Goal: Information Seeking & Learning: Learn about a topic

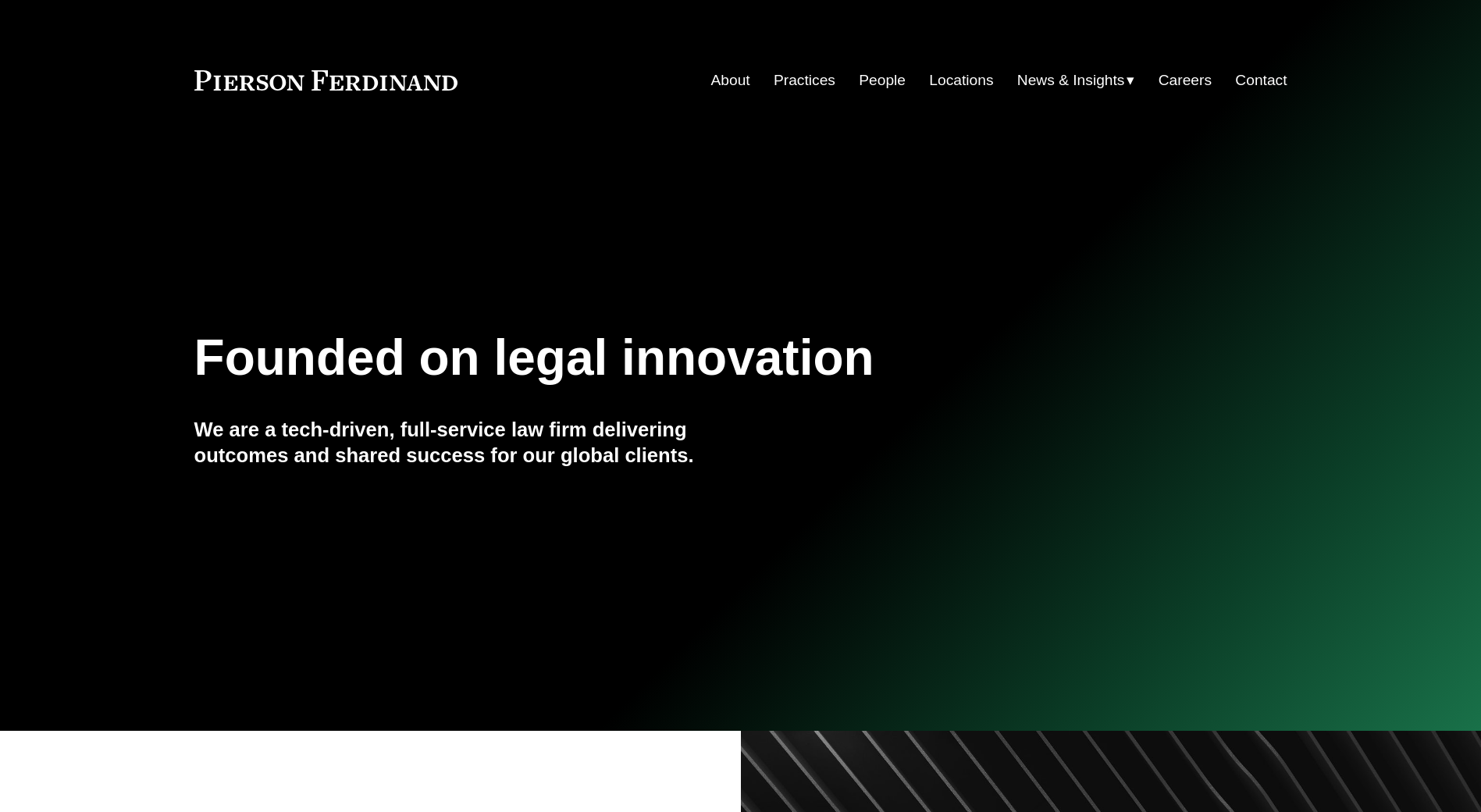
click at [891, 80] on link "People" at bounding box center [882, 80] width 47 height 30
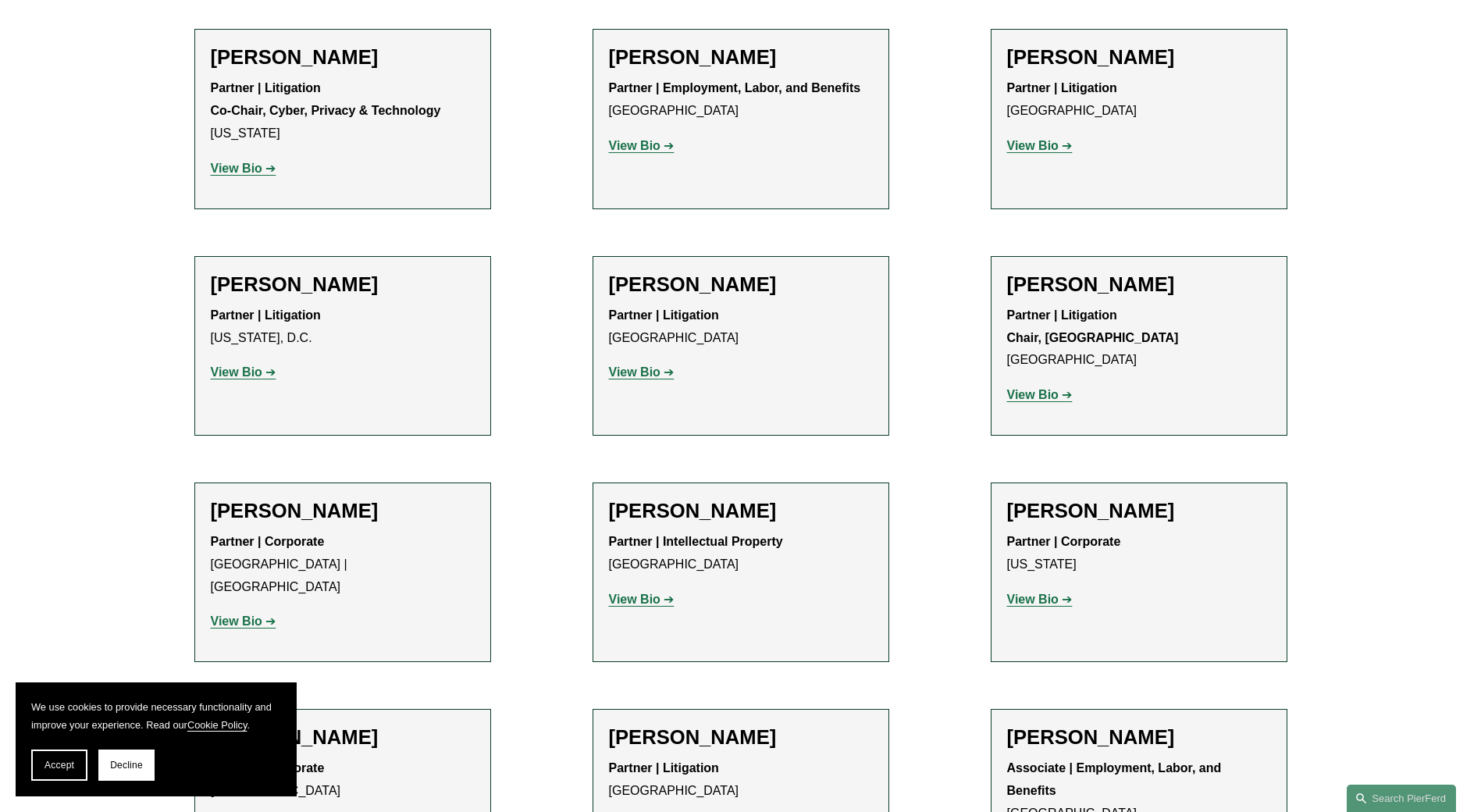
scroll to position [16221, 0]
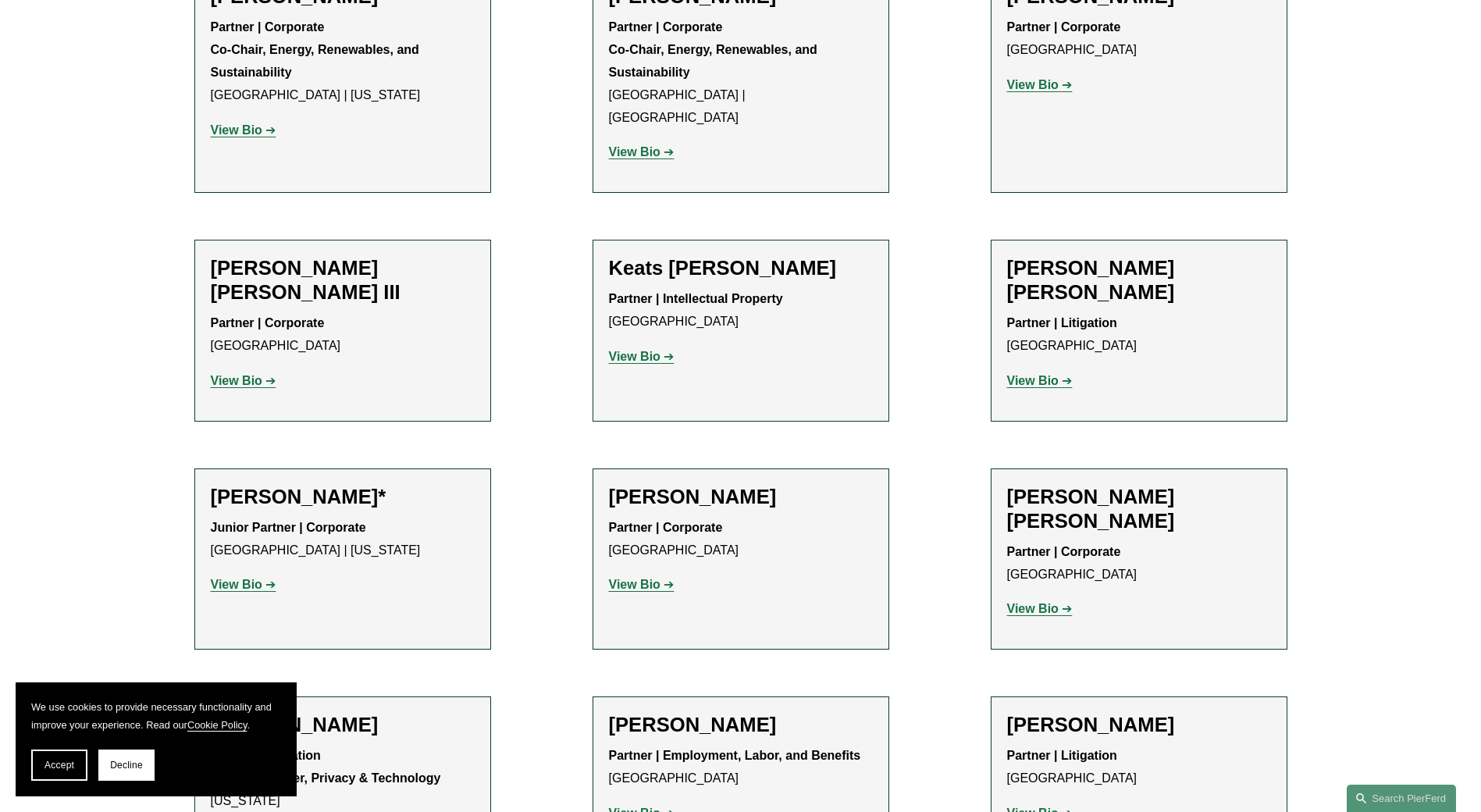
scroll to position [15548, 0]
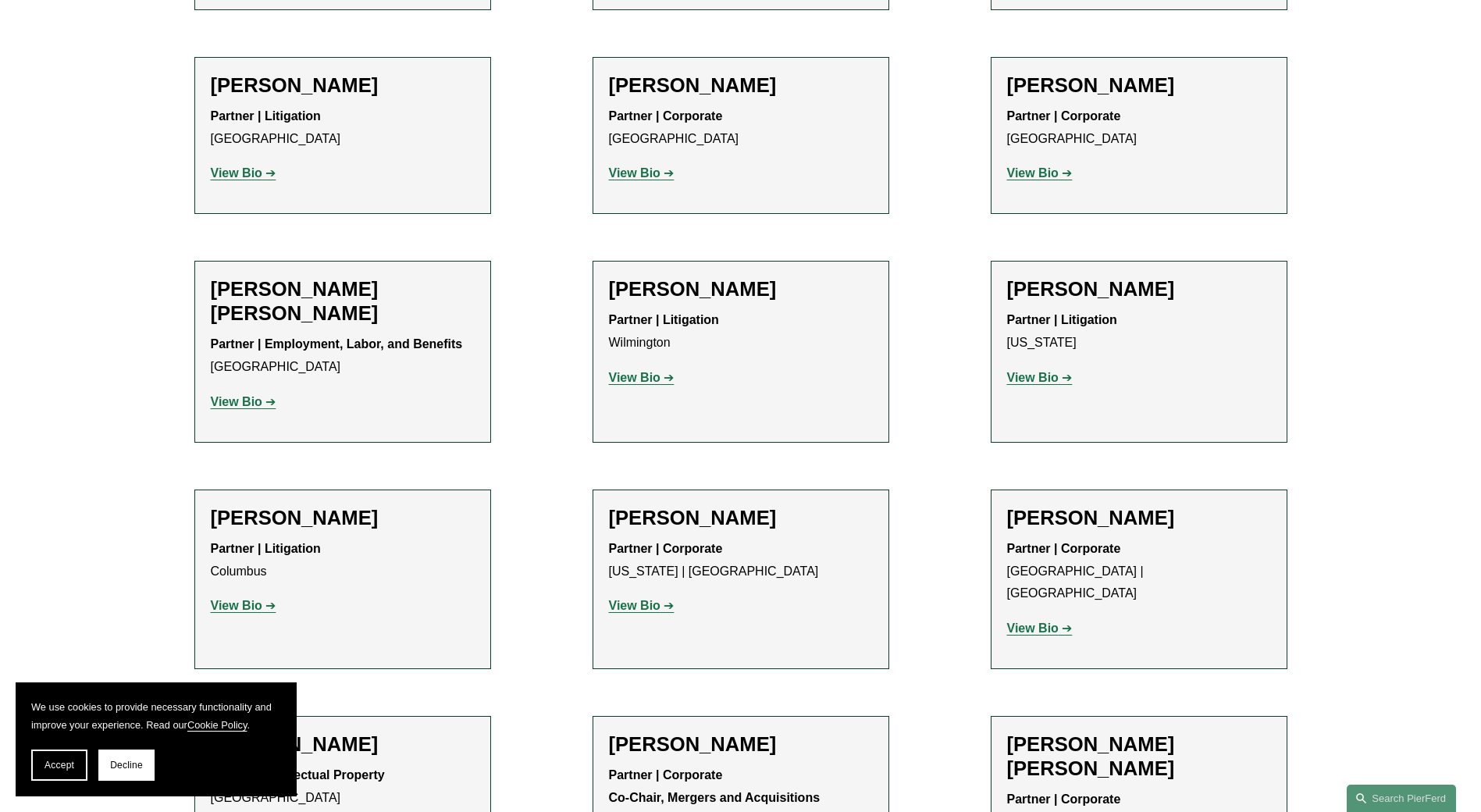
scroll to position [3561, 0]
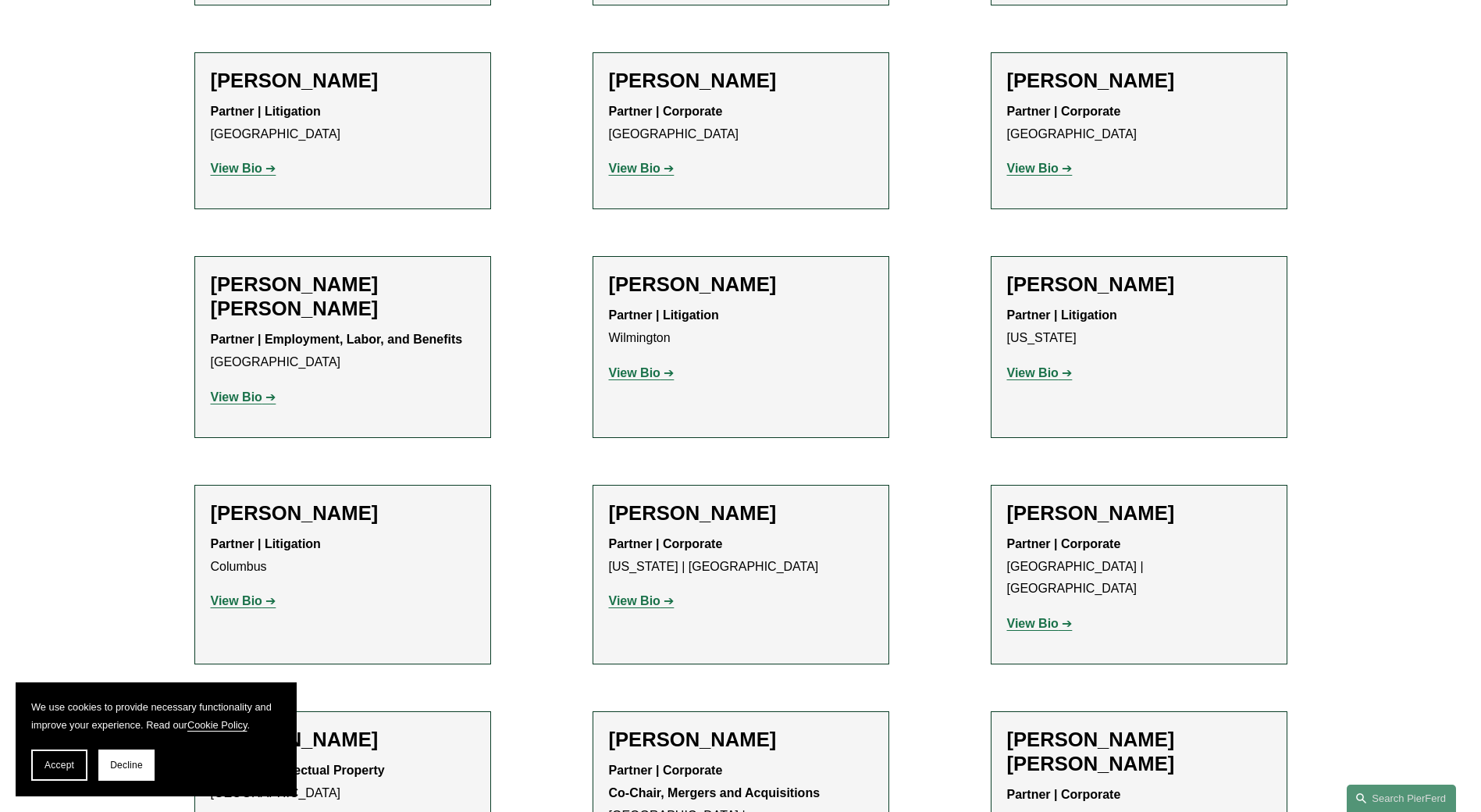
click at [271, 501] on h2 "Adam Chaudry" at bounding box center [343, 513] width 264 height 24
click at [236, 594] on strong "View Bio" at bounding box center [236, 600] width 52 height 13
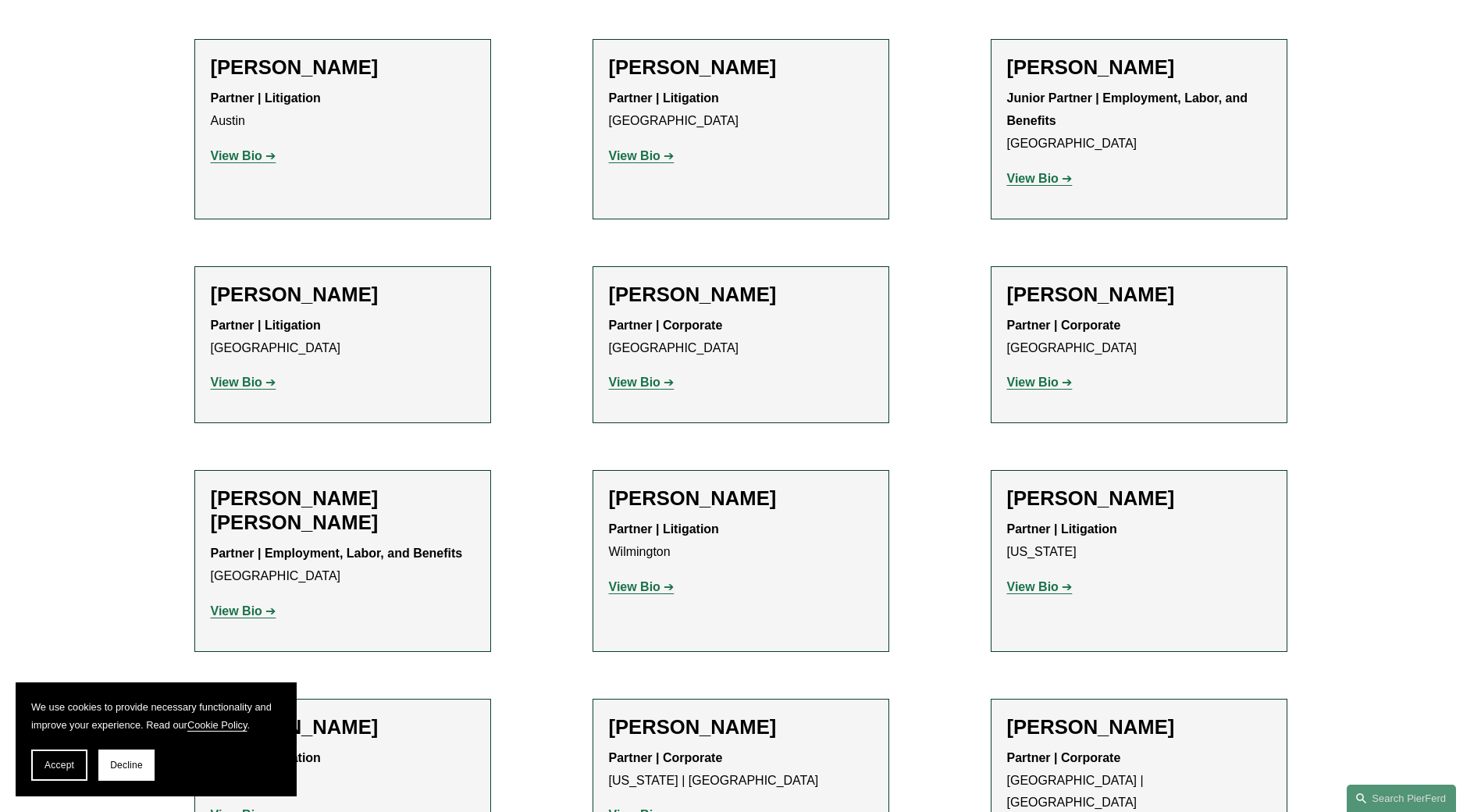
scroll to position [3315, 0]
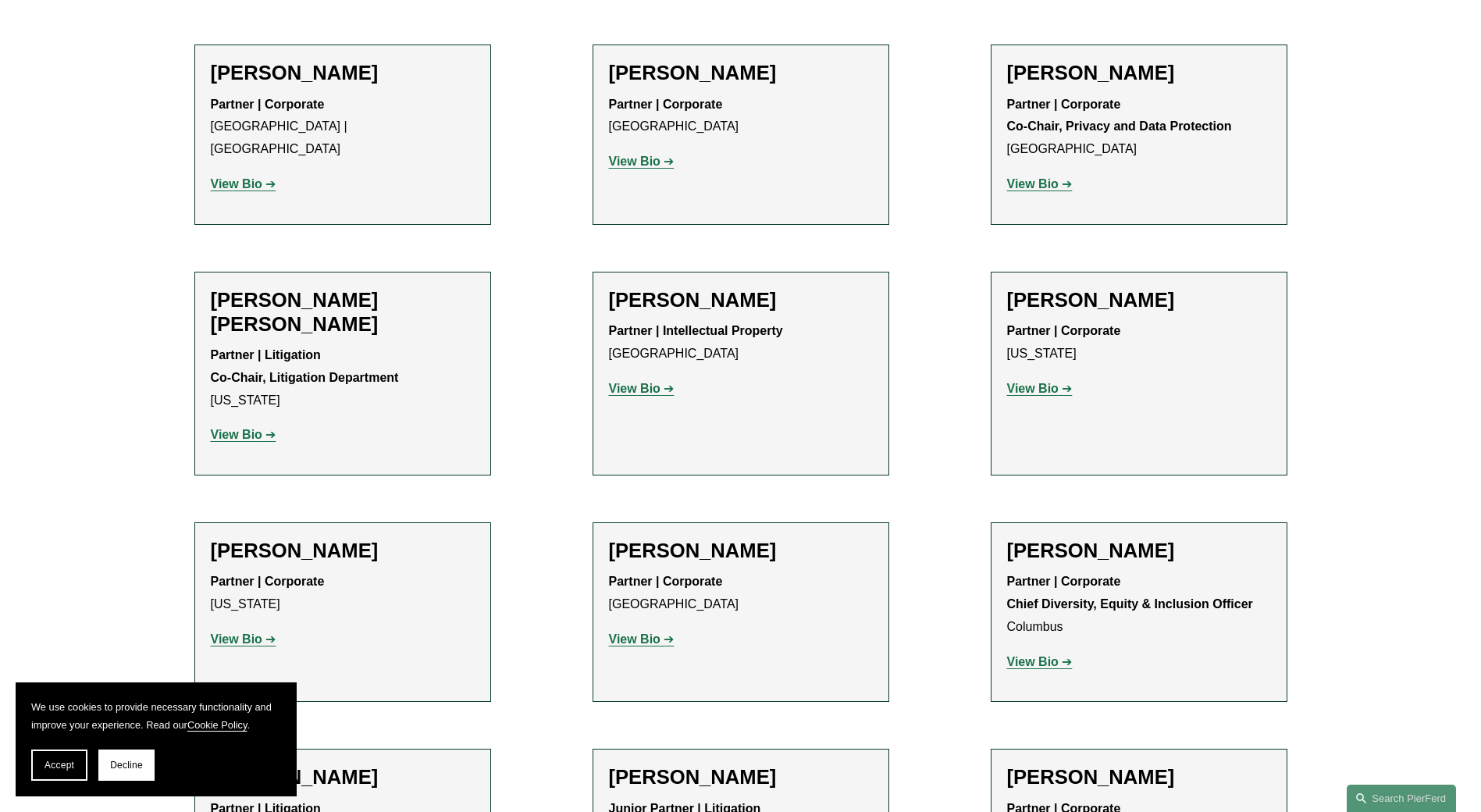
scroll to position [1841, 0]
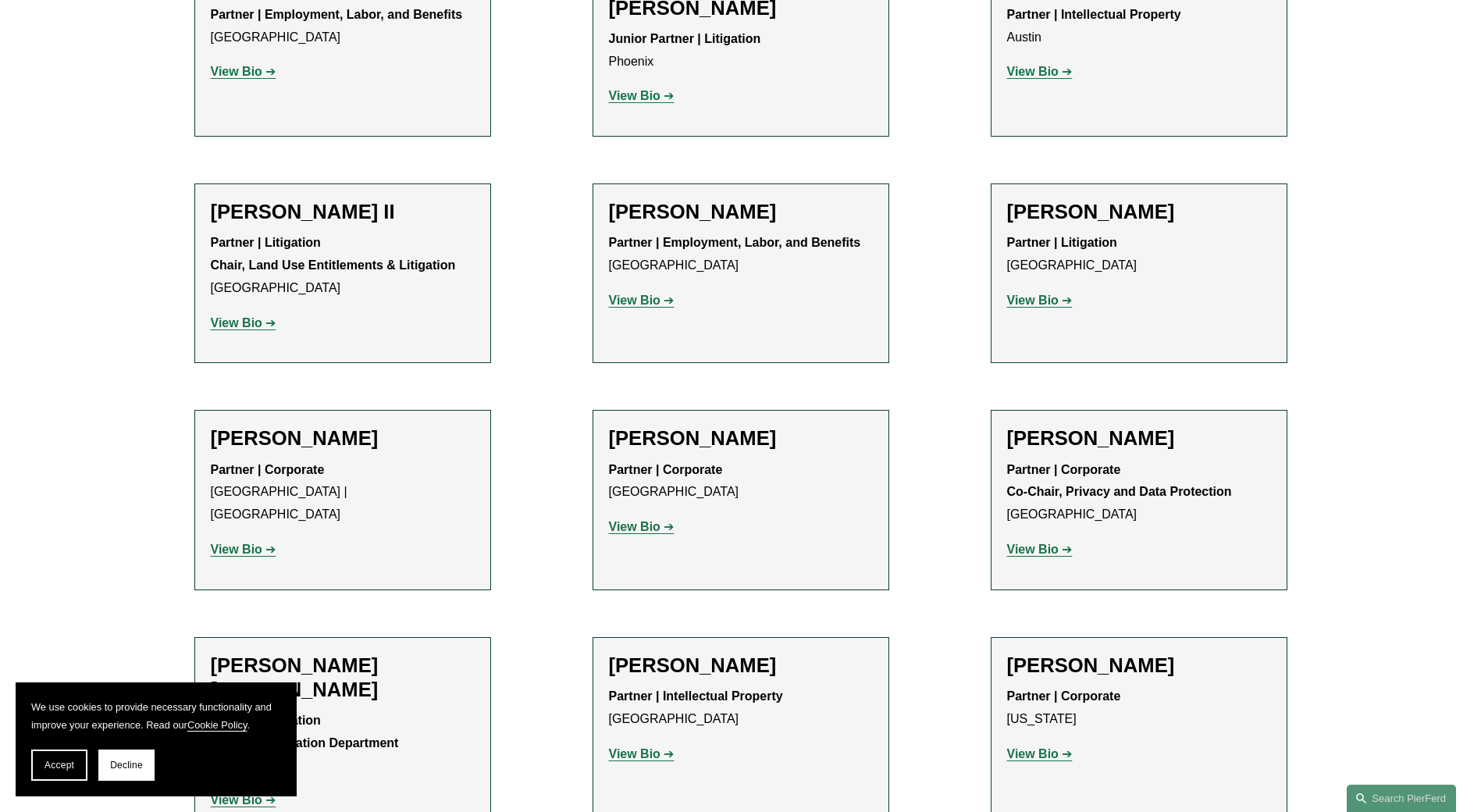
click at [659, 743] on p "View Bio" at bounding box center [740, 754] width 264 height 23
click at [641, 747] on strong "View Bio" at bounding box center [634, 753] width 52 height 13
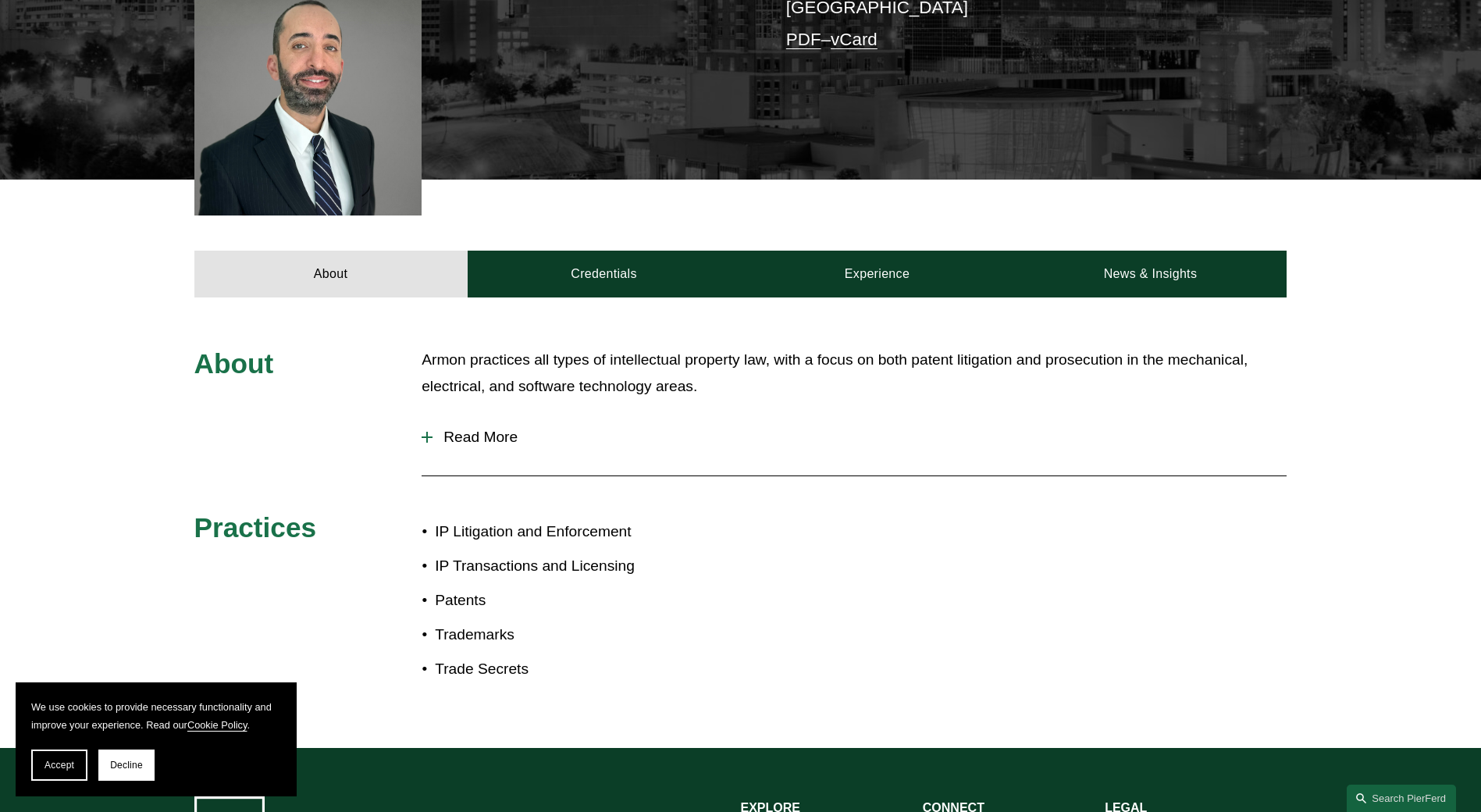
scroll to position [457, 0]
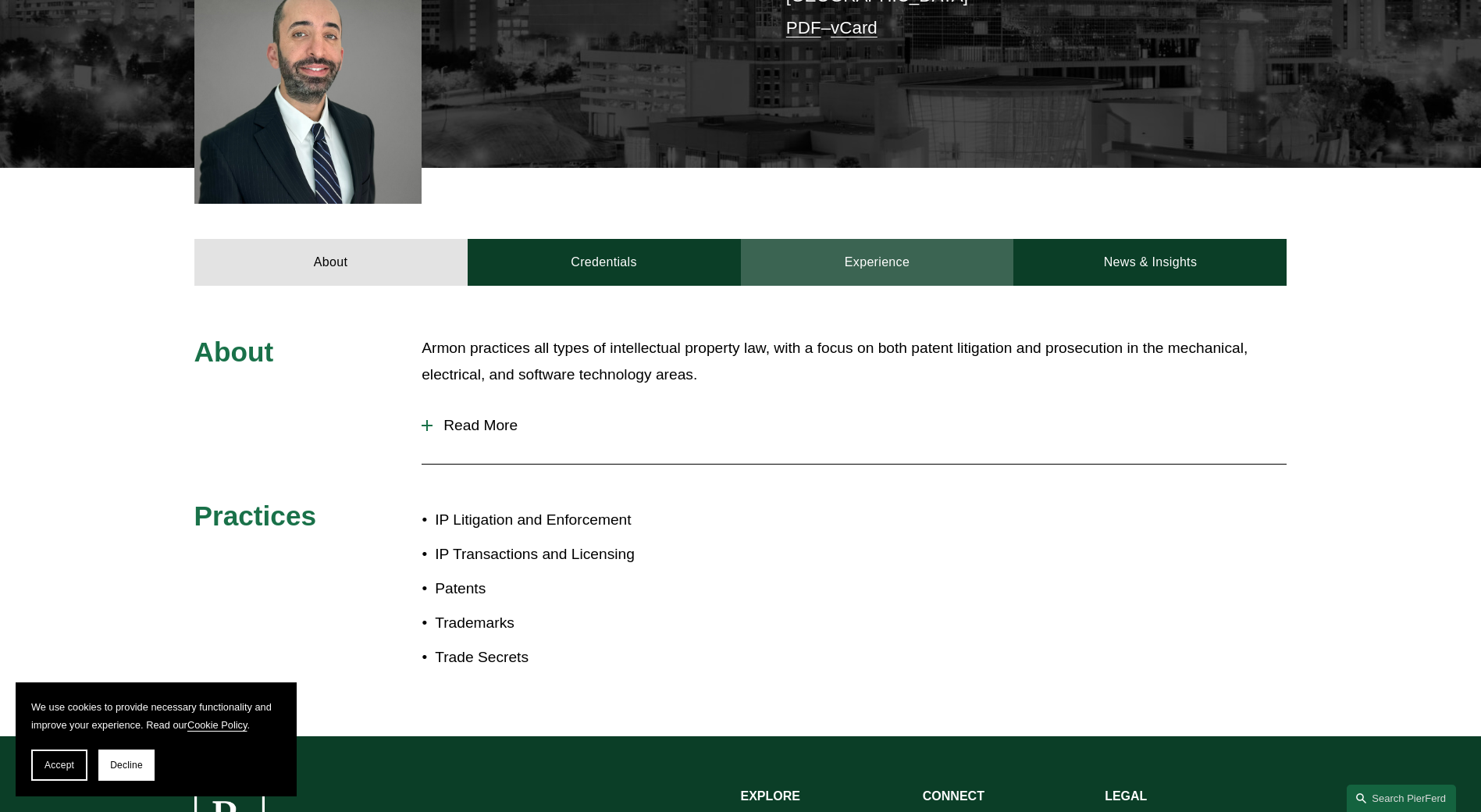
click at [839, 267] on link "Experience" at bounding box center [877, 262] width 274 height 47
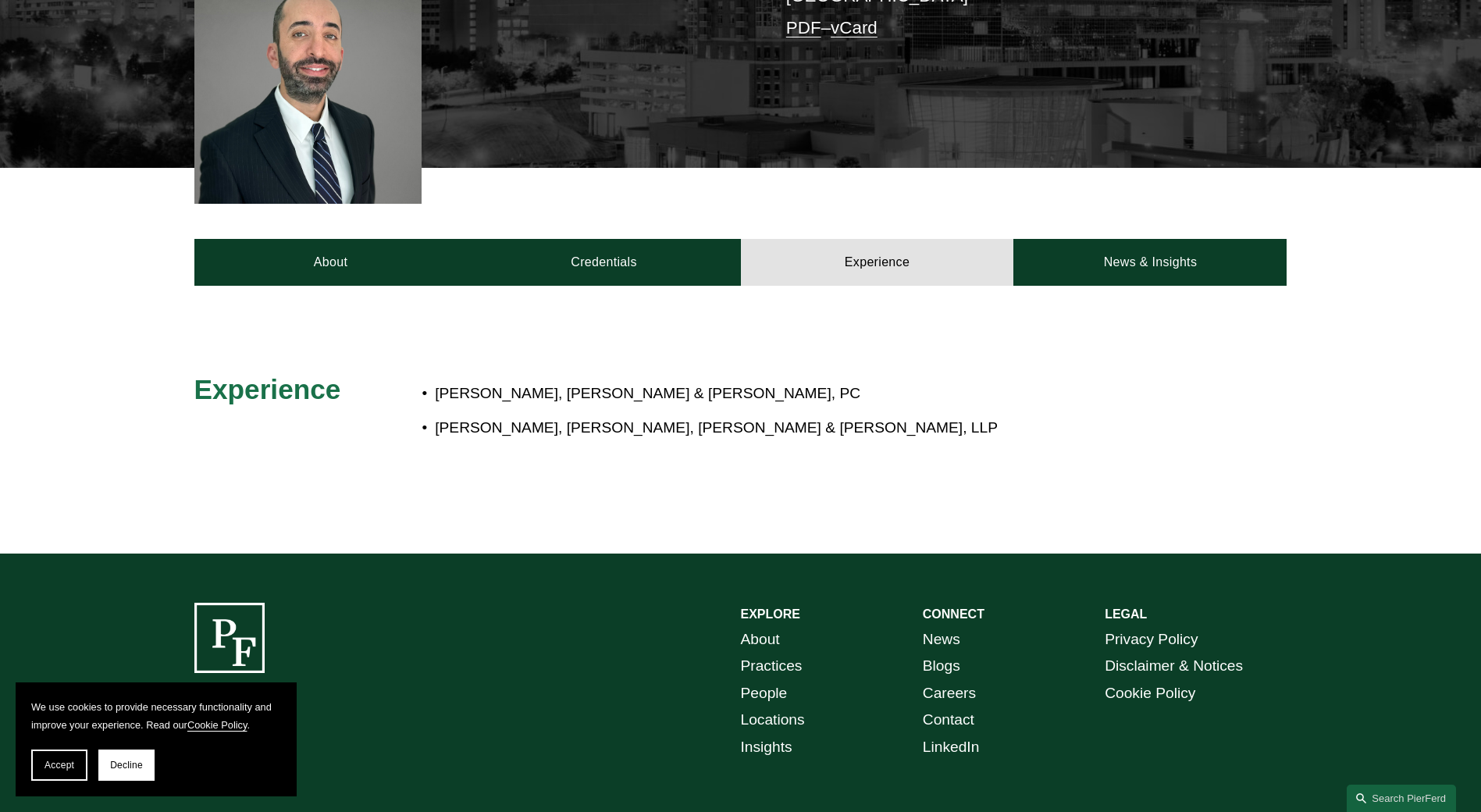
scroll to position [0, 0]
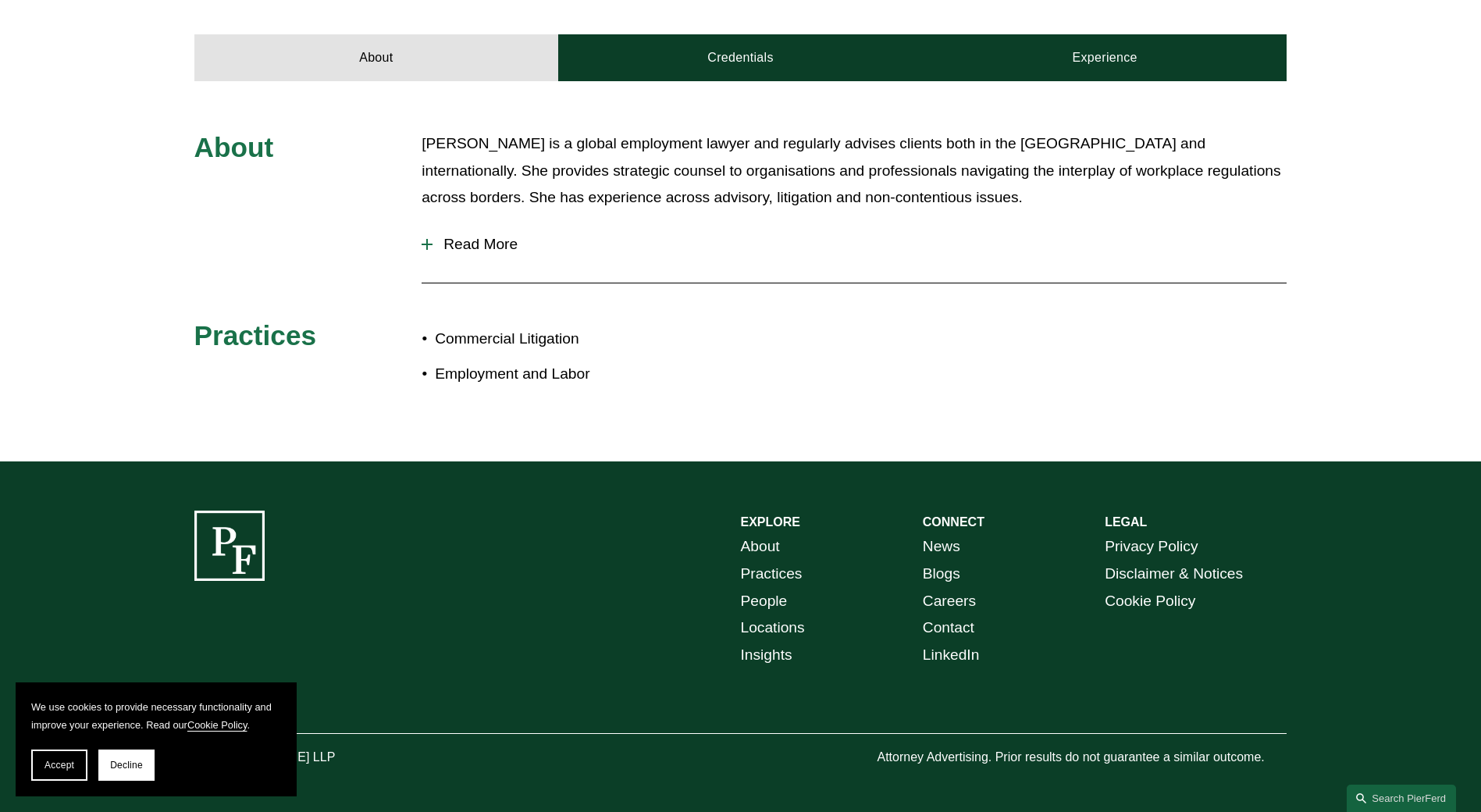
scroll to position [551, 0]
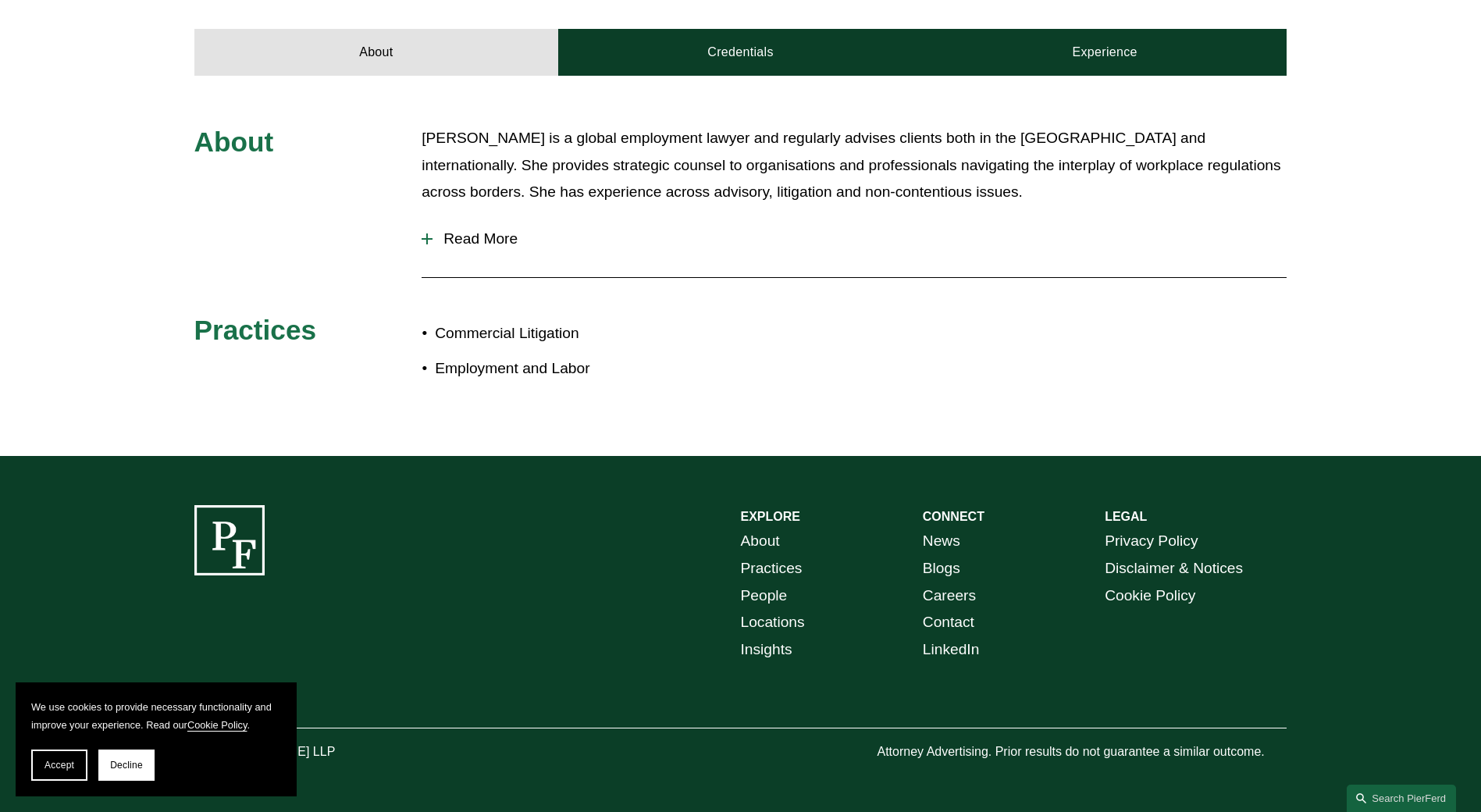
click at [422, 217] on div "Roxanna is a global employment lawyer and regularly advises clients both in the…" at bounding box center [853, 171] width 865 height 94
click at [427, 232] on button "Read More" at bounding box center [853, 239] width 865 height 40
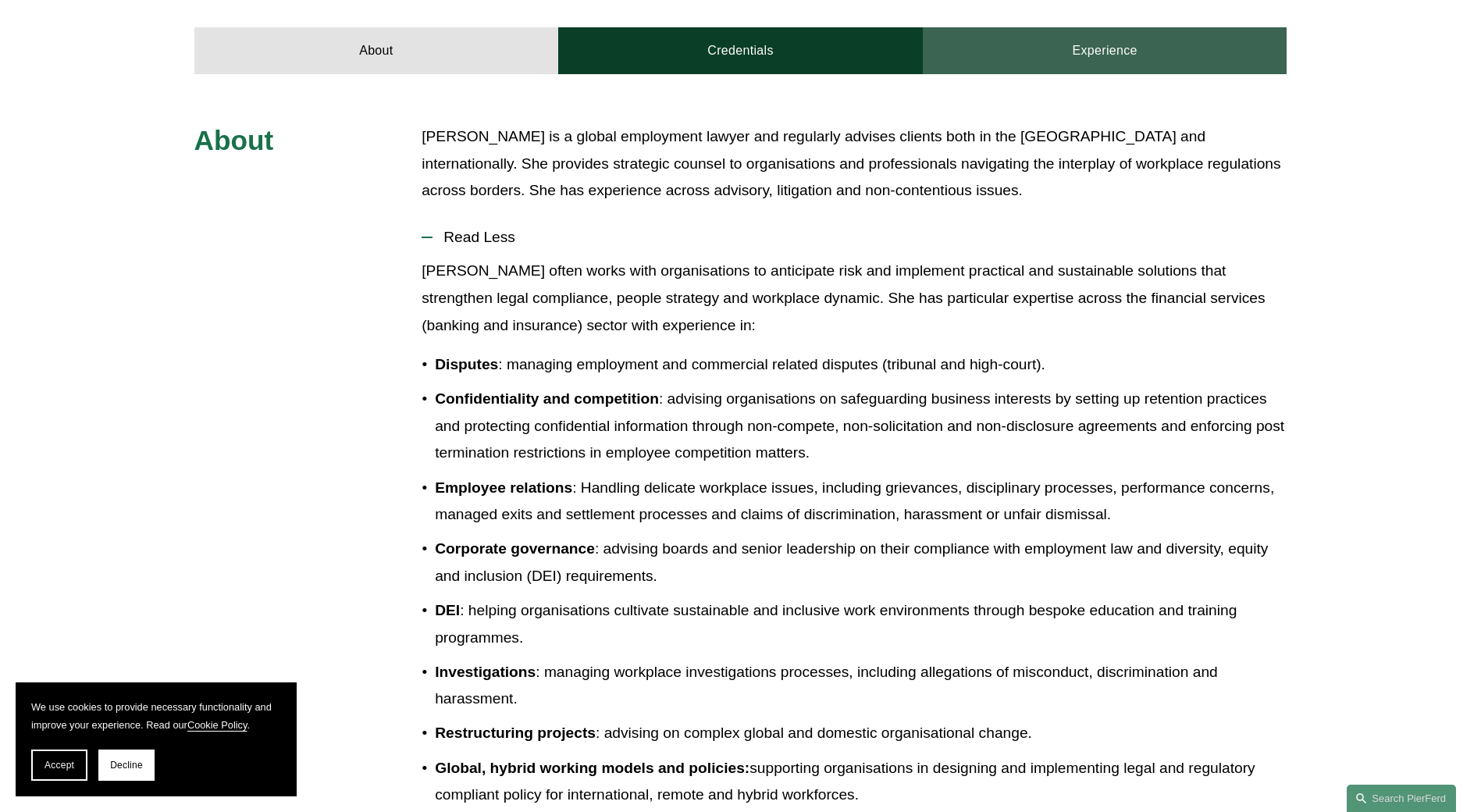
click at [1095, 38] on link "Experience" at bounding box center [1104, 51] width 365 height 47
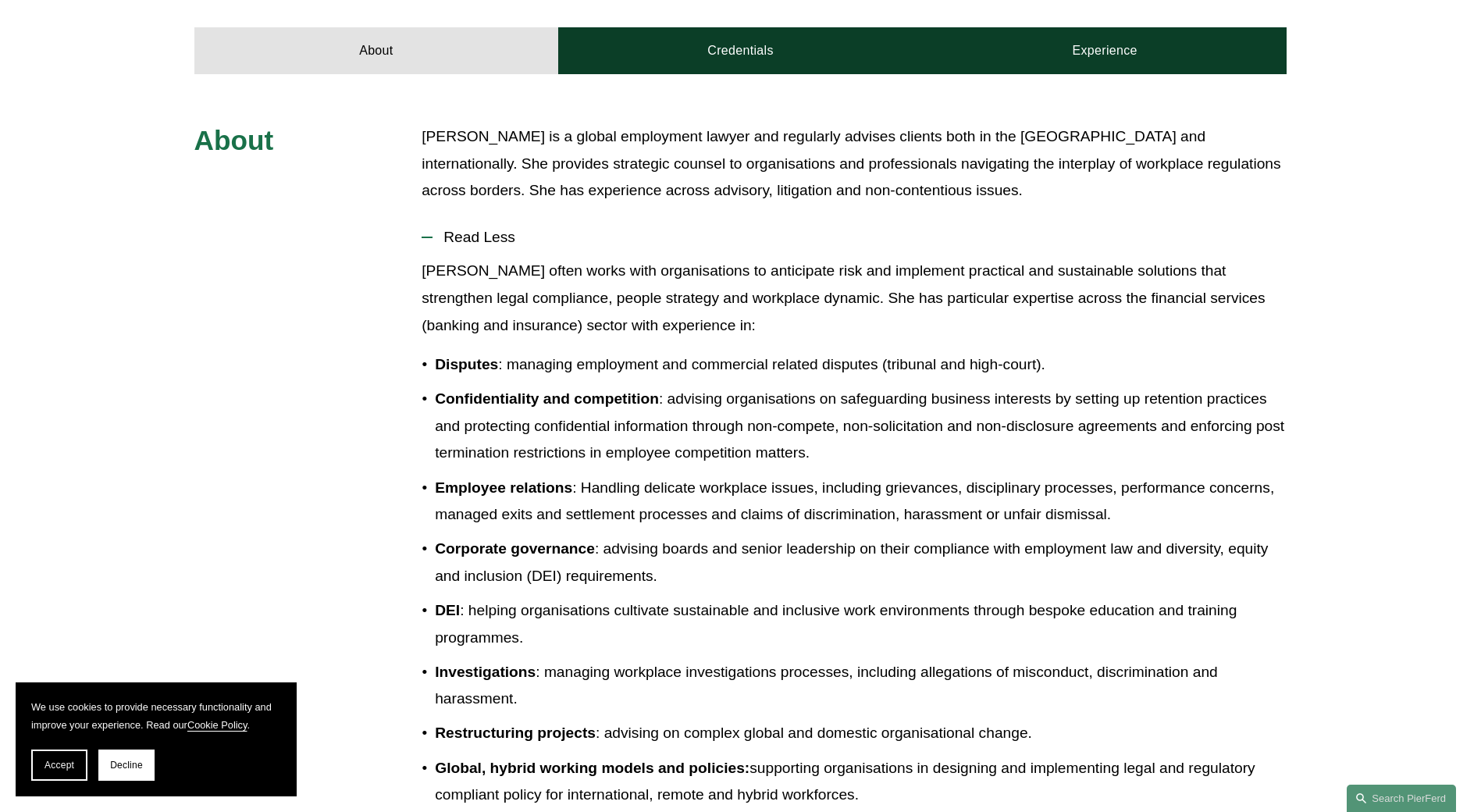
scroll to position [439, 0]
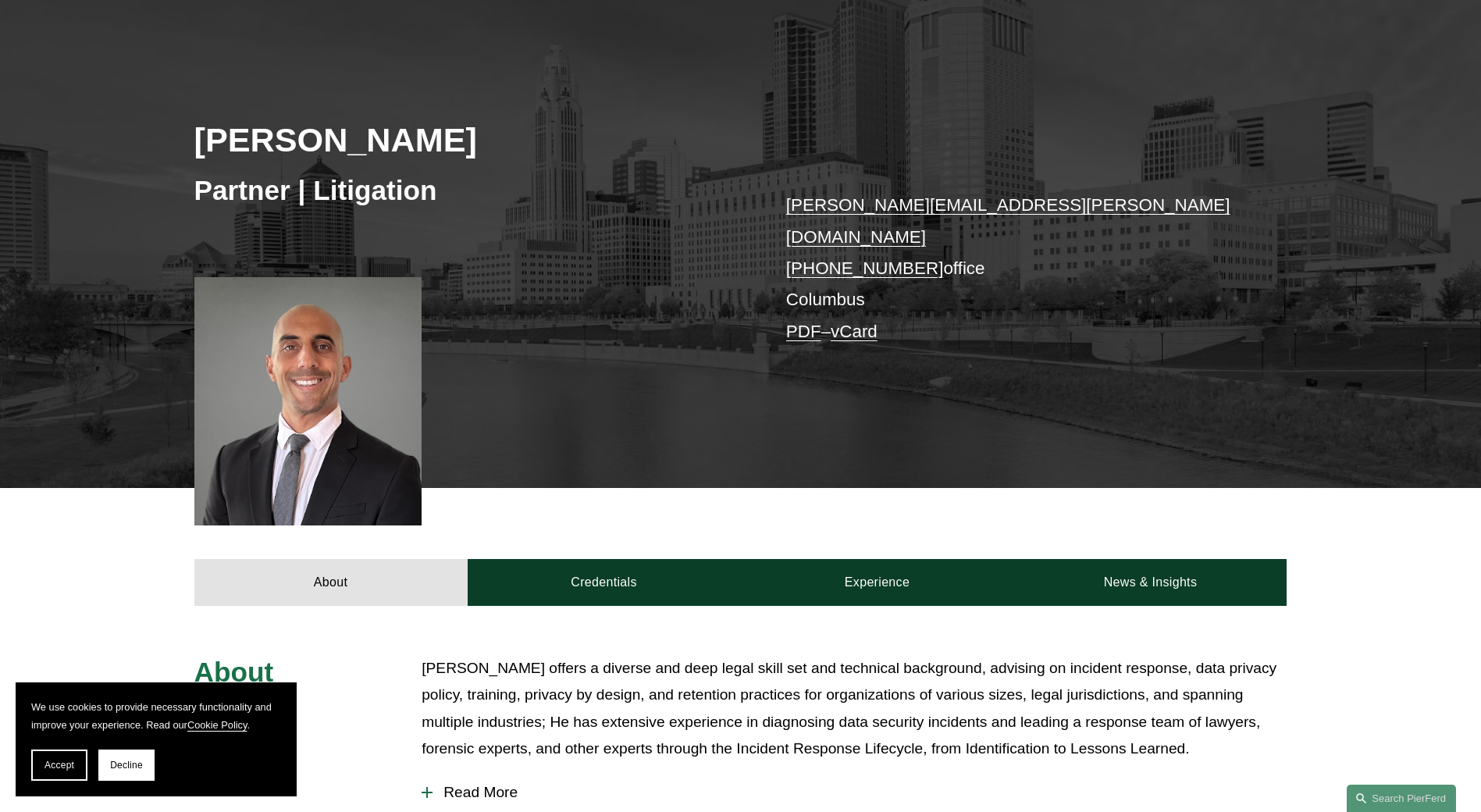
scroll to position [762, 0]
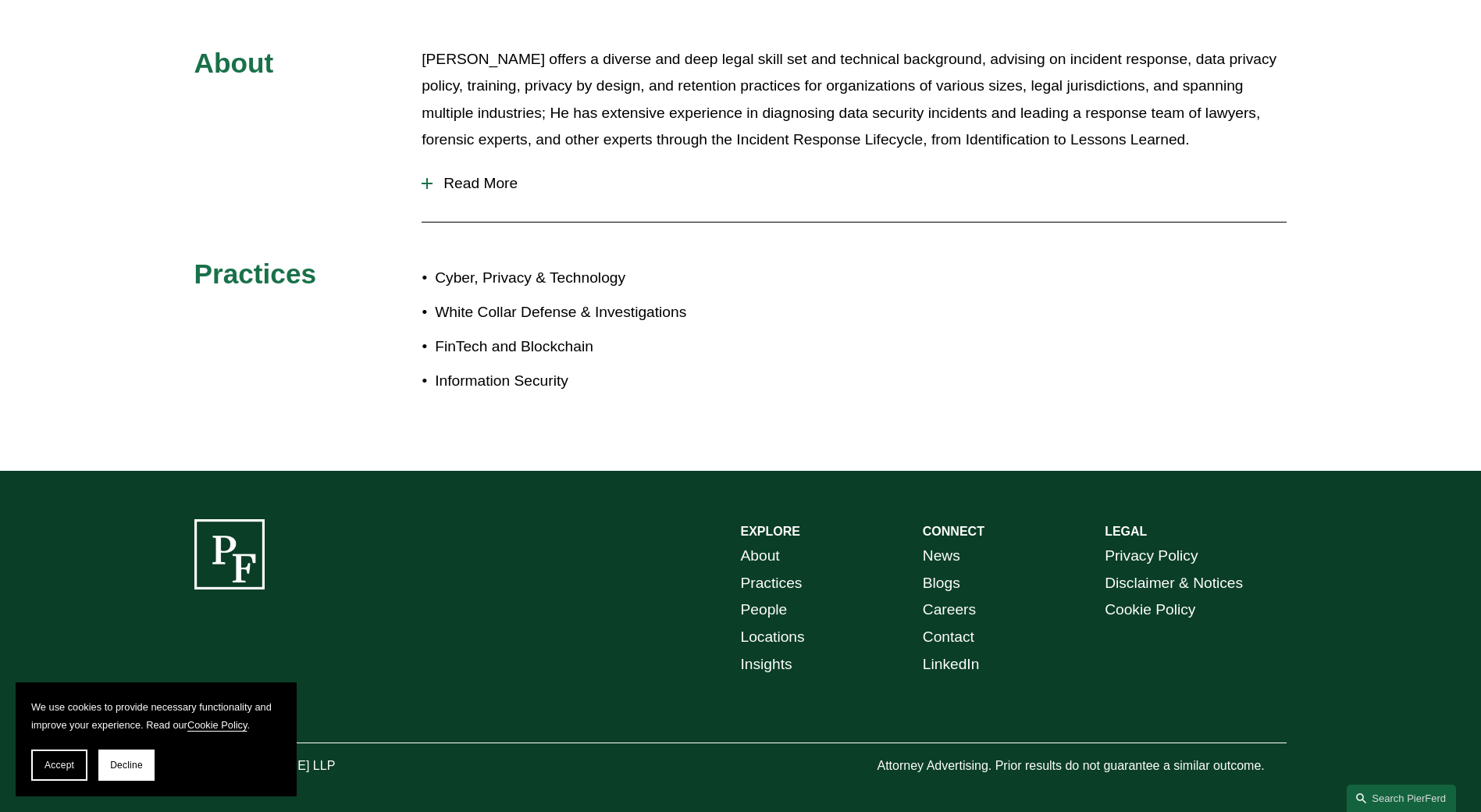
click at [448, 175] on span "Read More" at bounding box center [859, 184] width 854 height 17
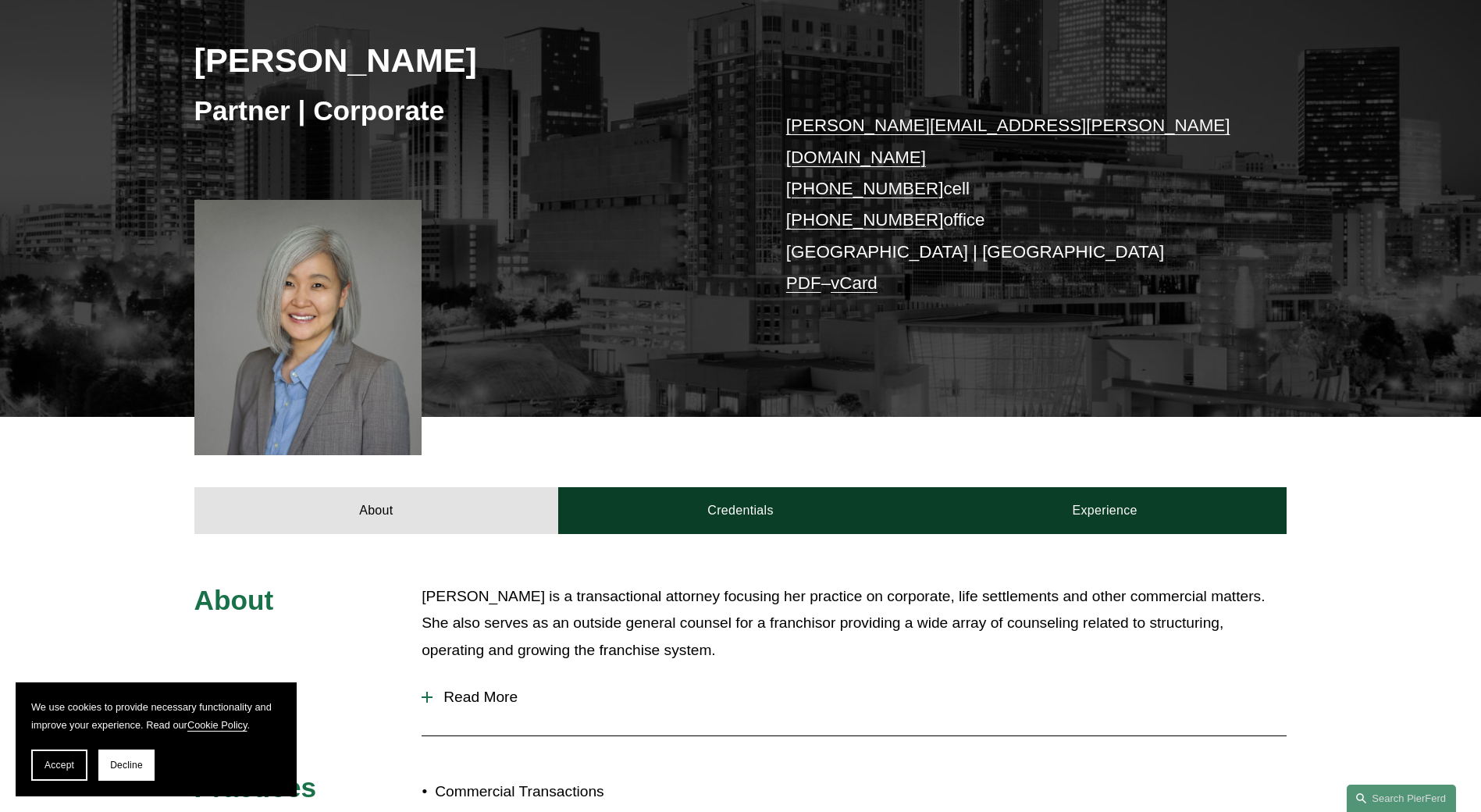
scroll to position [286, 0]
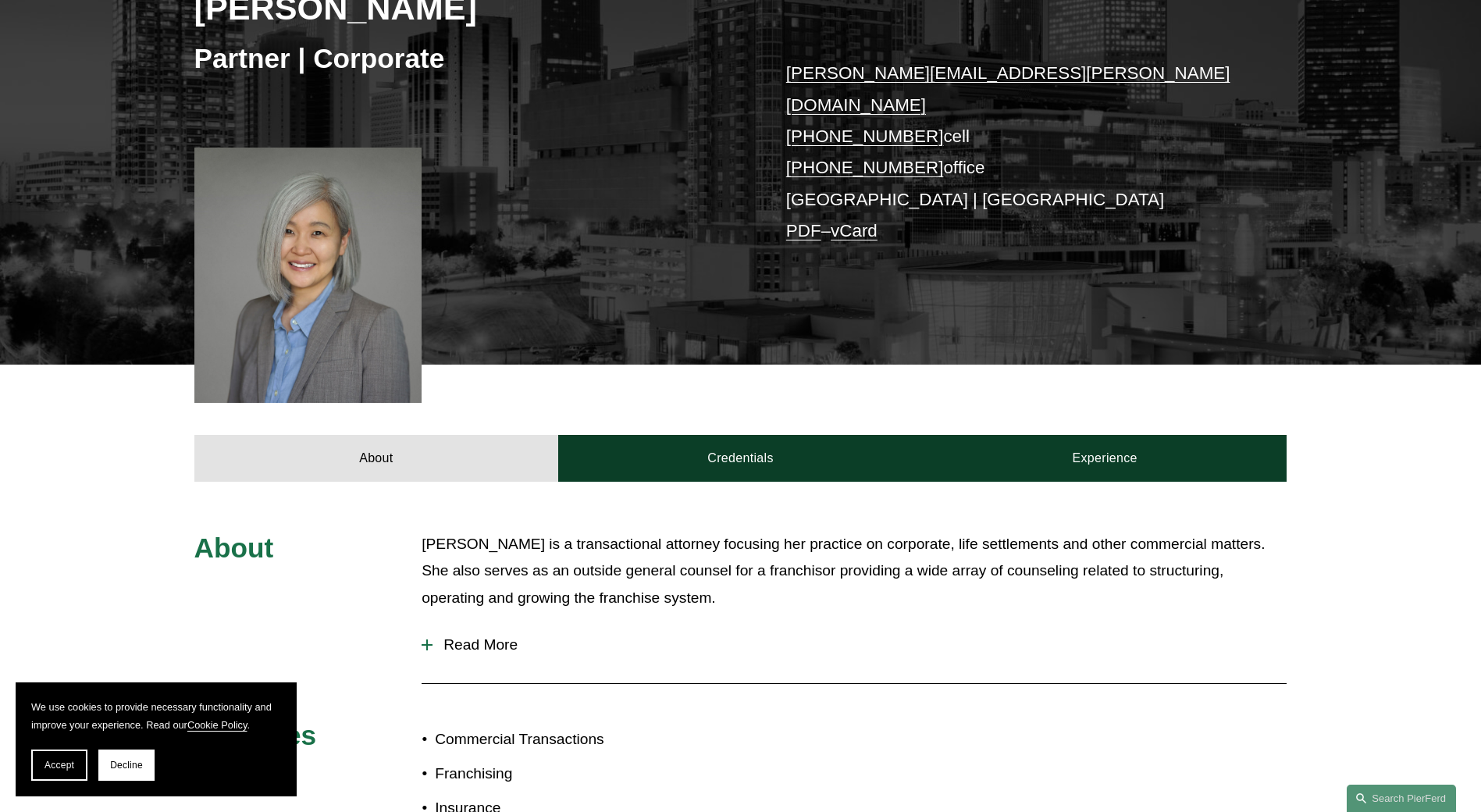
click at [477, 644] on div "Read More Prior to joining [PERSON_NAME], [PERSON_NAME] was a partner at Fisher…" at bounding box center [853, 648] width 865 height 47
click at [473, 636] on span "Read More" at bounding box center [859, 645] width 854 height 17
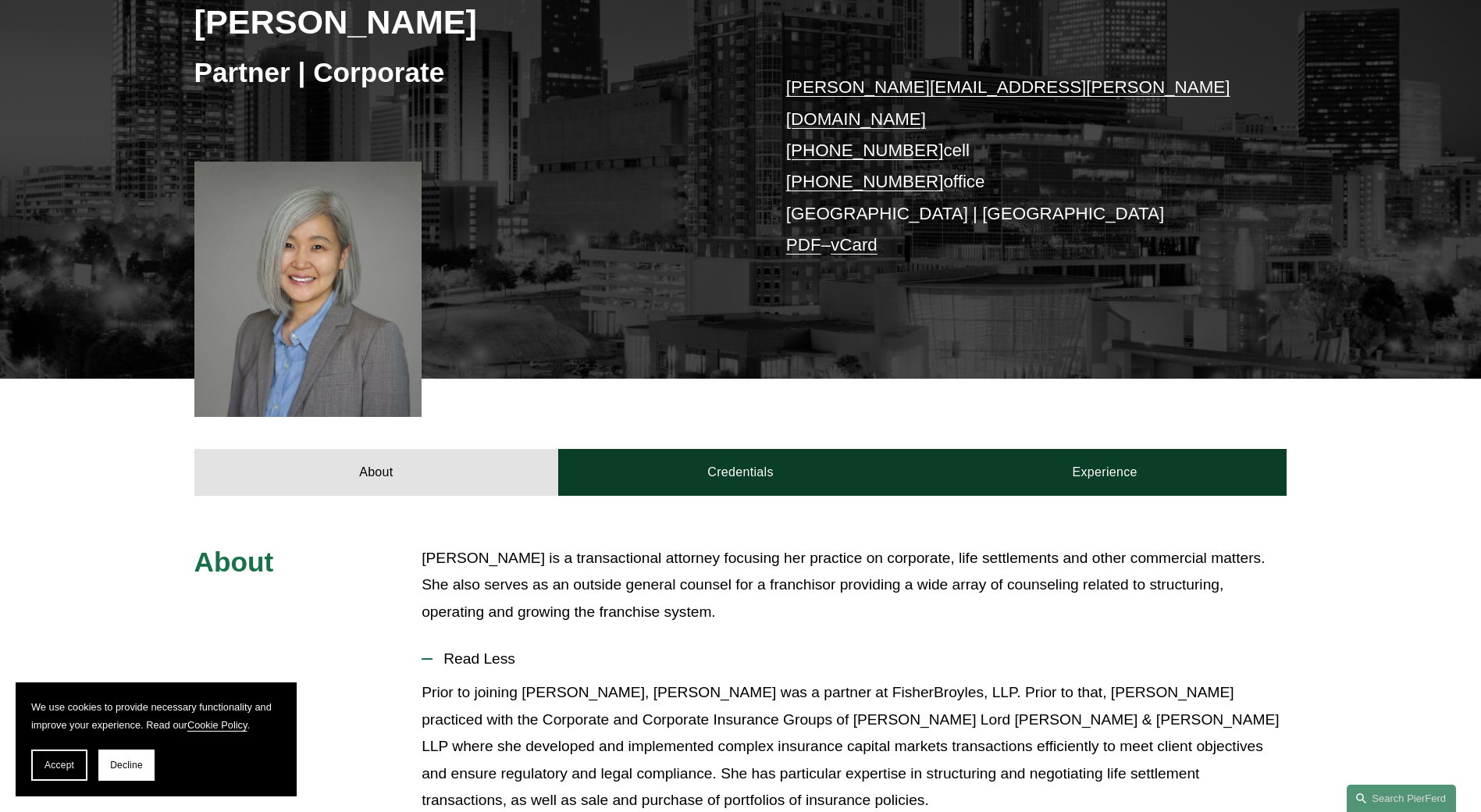
scroll to position [0, 0]
